Goal: Transaction & Acquisition: Purchase product/service

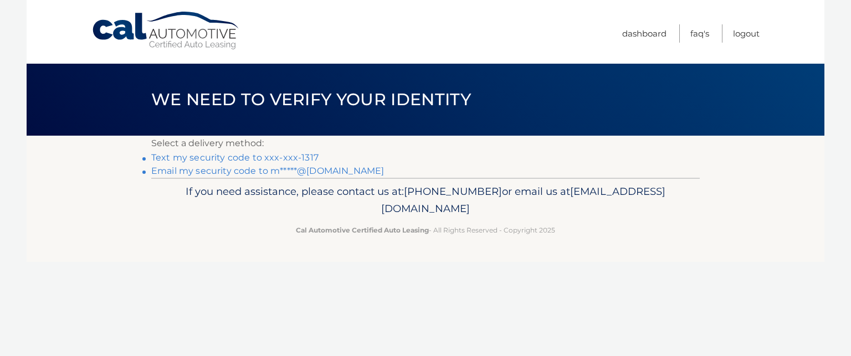
click at [381, 159] on li "Text my security code to xxx-xxx-1317" at bounding box center [425, 157] width 548 height 13
click at [268, 159] on link "Text my security code to xxx-xxx-1317" at bounding box center [234, 157] width 167 height 11
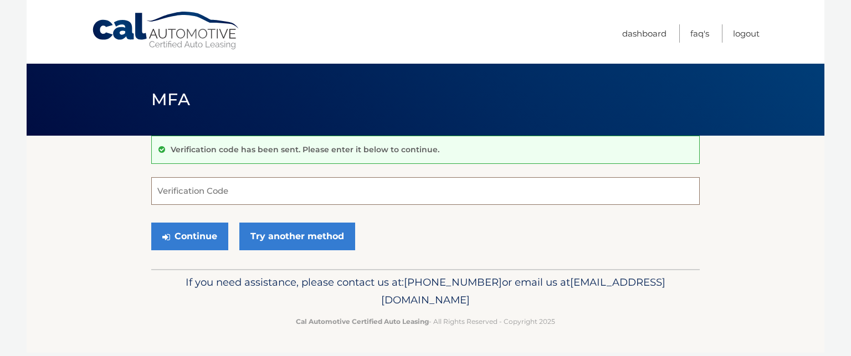
click at [229, 190] on input "Verification Code" at bounding box center [425, 191] width 548 height 28
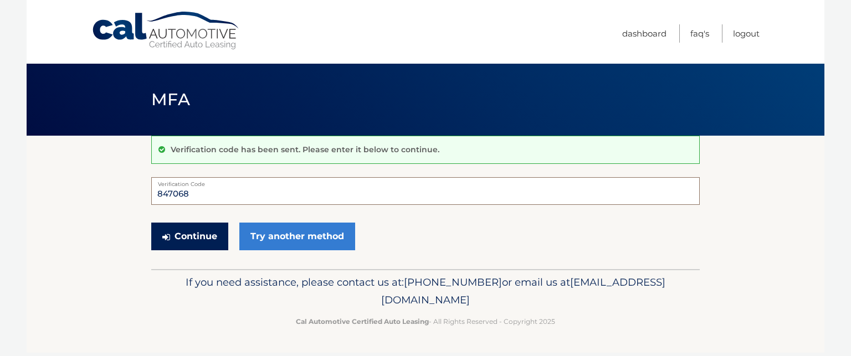
type input "847068"
click at [201, 235] on button "Continue" at bounding box center [189, 237] width 77 height 28
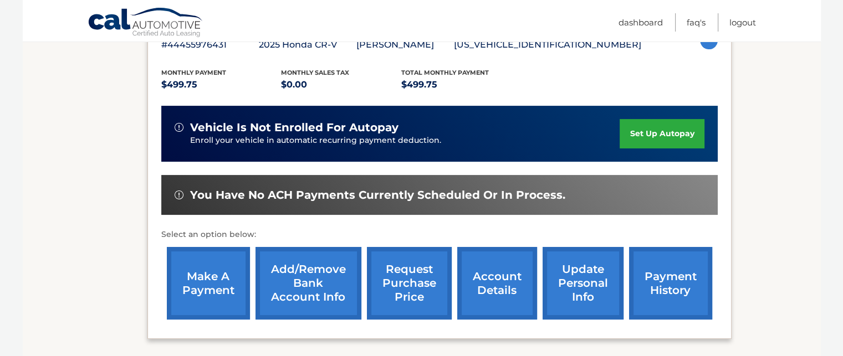
scroll to position [214, 0]
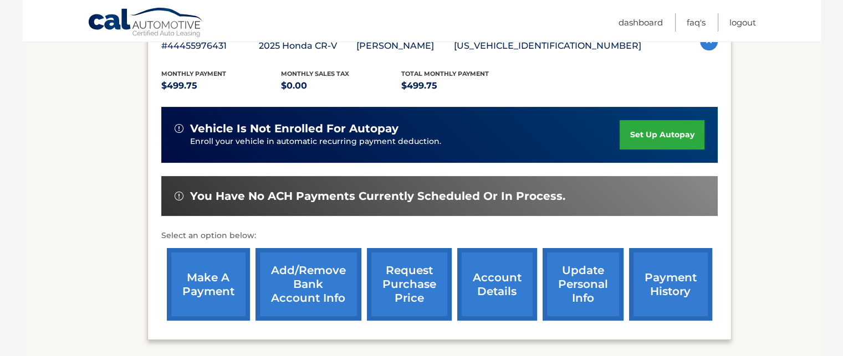
click at [222, 271] on link "make a payment" at bounding box center [208, 284] width 83 height 73
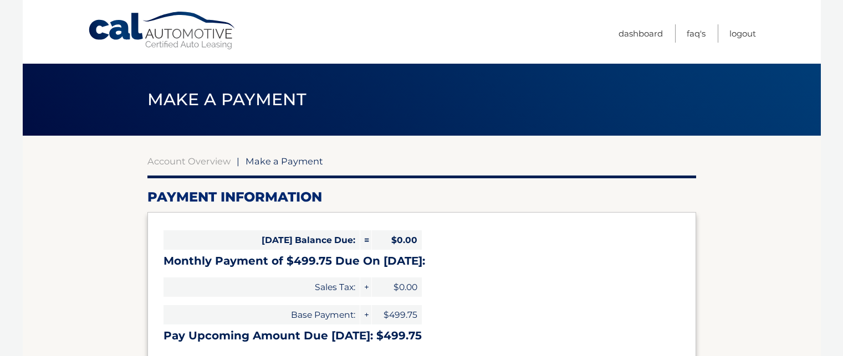
select select "YTRlNzk0OTAtNTgyZC00ODRjLTlkY2ItZWY4MWE2NDdlYTA2"
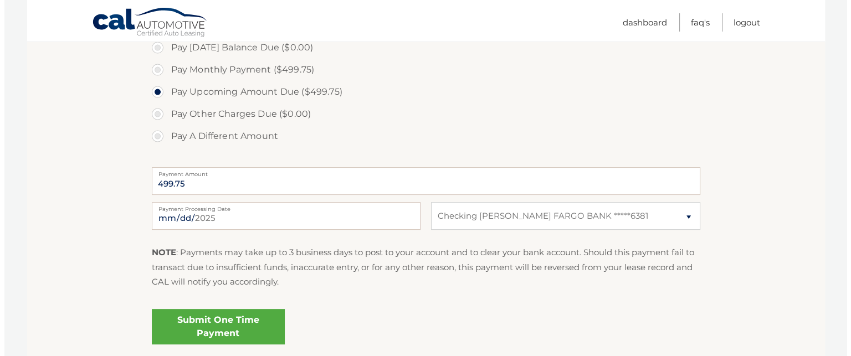
scroll to position [347, 0]
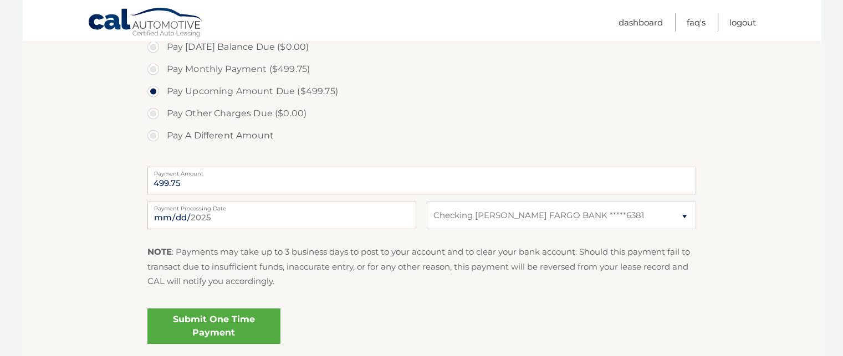
click at [244, 324] on link "Submit One Time Payment" at bounding box center [213, 326] width 133 height 35
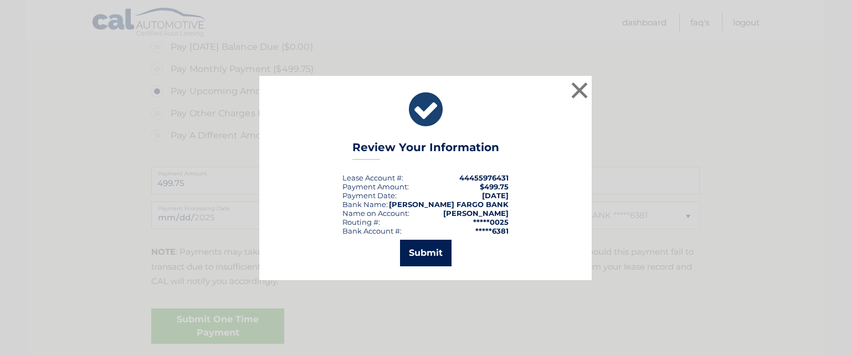
click at [417, 253] on button "Submit" at bounding box center [426, 253] width 52 height 27
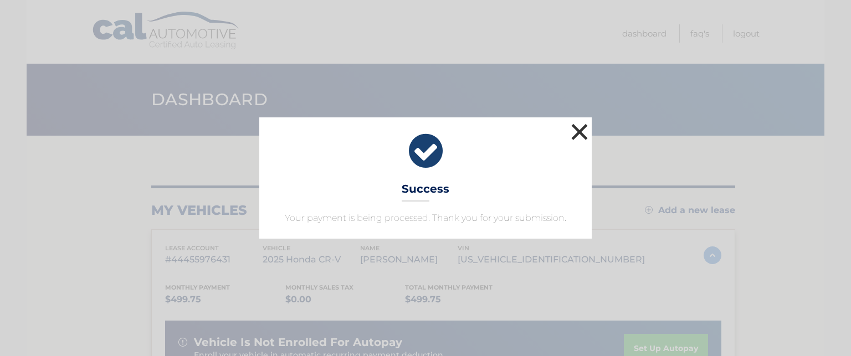
click at [579, 124] on button "×" at bounding box center [579, 132] width 22 height 22
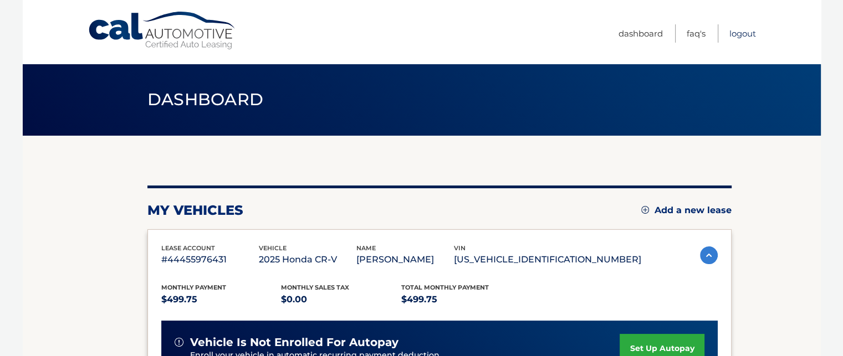
click at [740, 36] on link "Logout" at bounding box center [742, 33] width 27 height 18
